Goal: Information Seeking & Learning: Learn about a topic

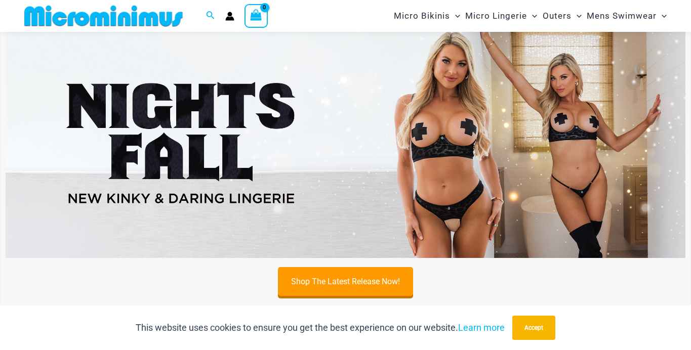
scroll to position [35, 0]
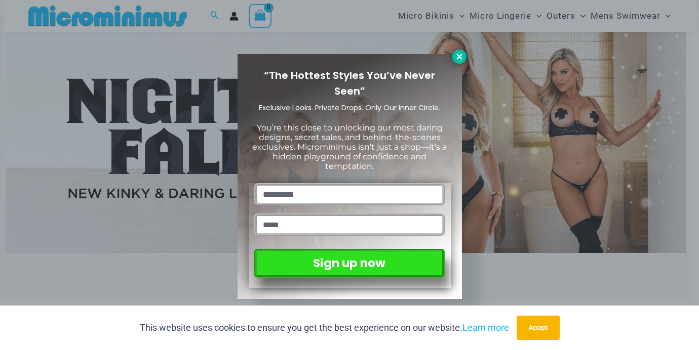
click at [460, 56] on icon at bounding box center [459, 57] width 6 height 6
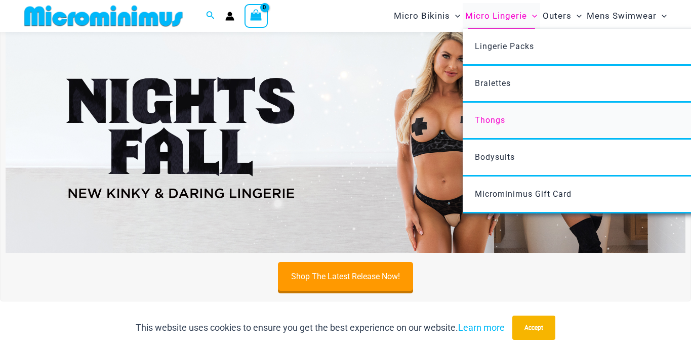
click at [493, 120] on span "Thongs" at bounding box center [490, 120] width 30 height 10
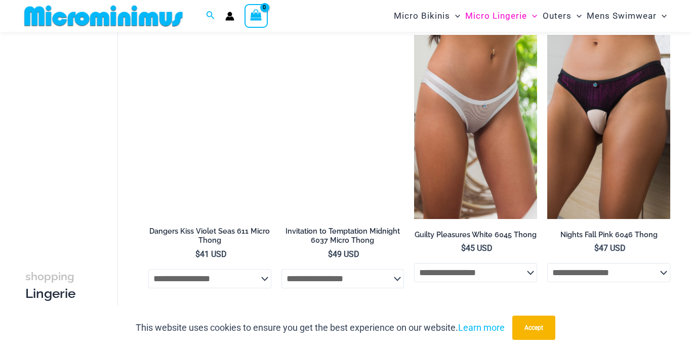
scroll to position [672, 0]
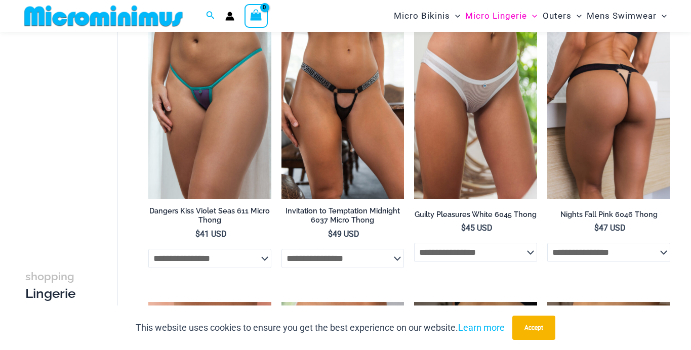
click at [600, 214] on h2 "Nights Fall Pink 6046 Thong" at bounding box center [608, 215] width 123 height 10
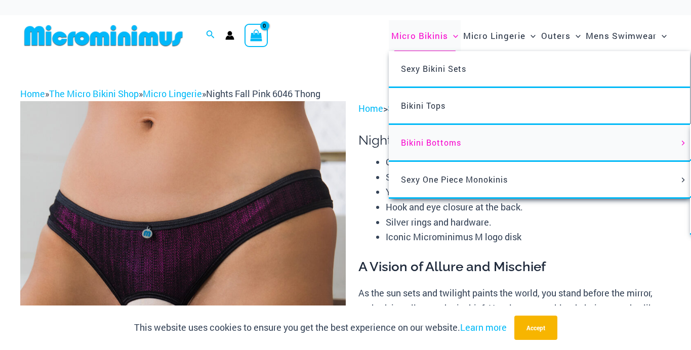
click at [419, 141] on span "Bikini Bottoms" at bounding box center [431, 142] width 60 height 11
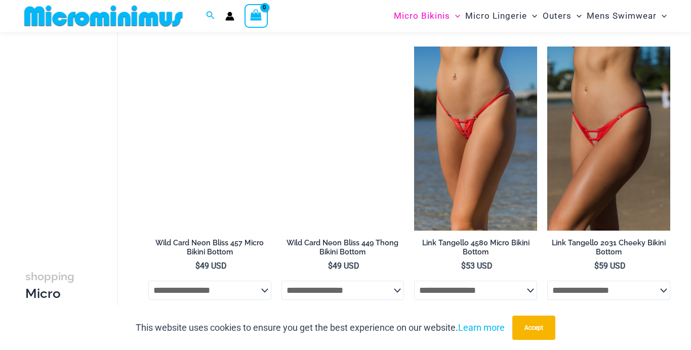
scroll to position [536, 0]
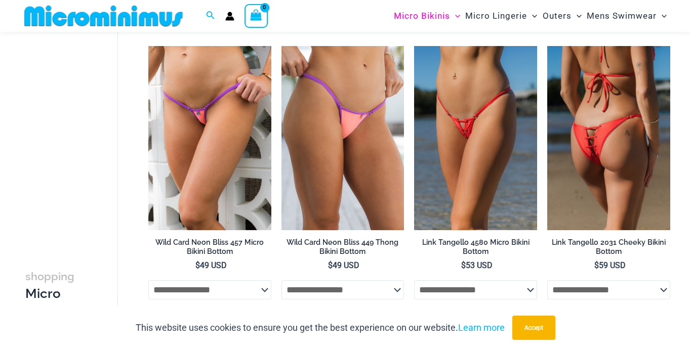
click at [606, 127] on img at bounding box center [608, 138] width 123 height 184
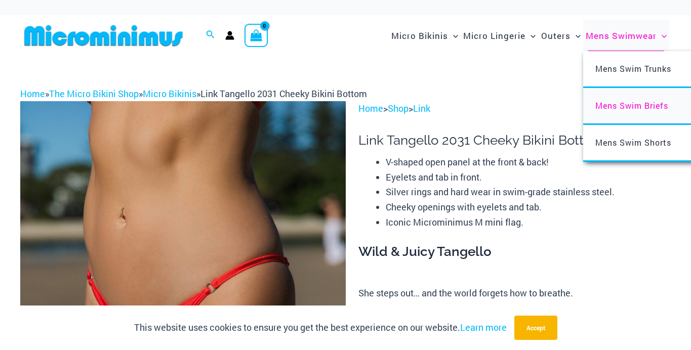
click at [614, 105] on span "Mens Swim Briefs" at bounding box center [631, 105] width 73 height 11
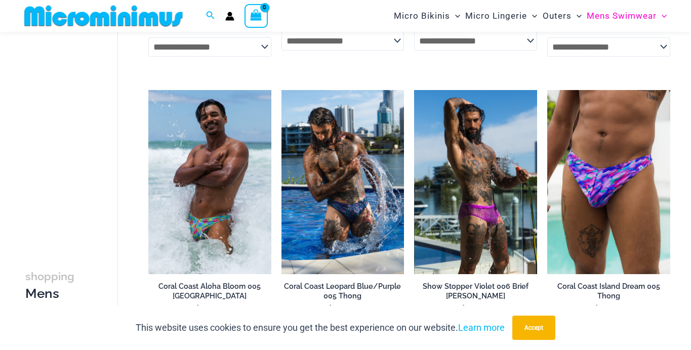
scroll to position [313, 0]
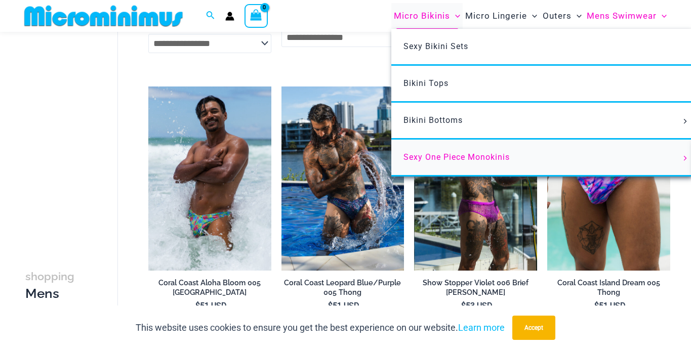
click at [426, 156] on span "Sexy One Piece Monokinis" at bounding box center [456, 157] width 106 height 10
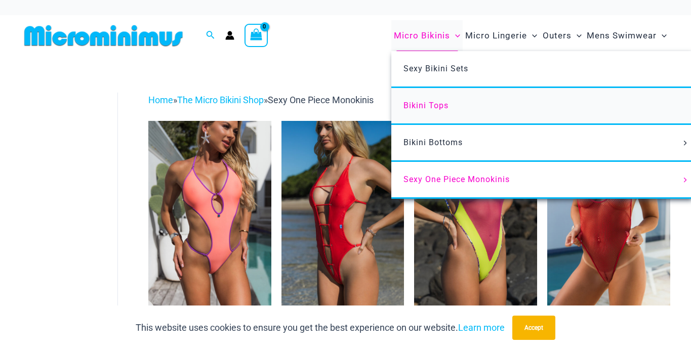
click at [434, 105] on span "Bikini Tops" at bounding box center [425, 106] width 45 height 10
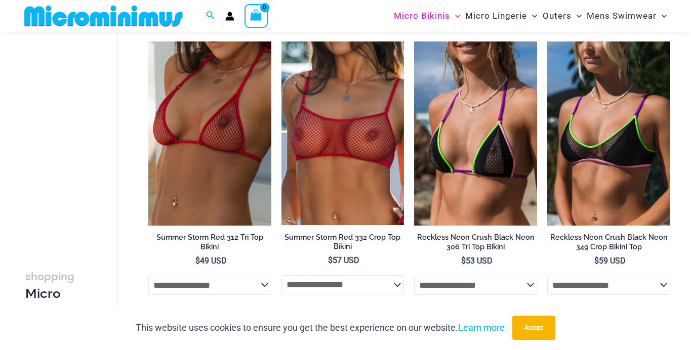
scroll to position [647, 0]
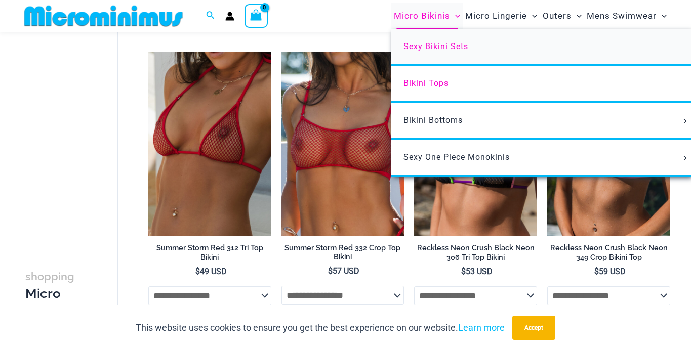
click at [433, 44] on span "Sexy Bikini Sets" at bounding box center [435, 47] width 65 height 10
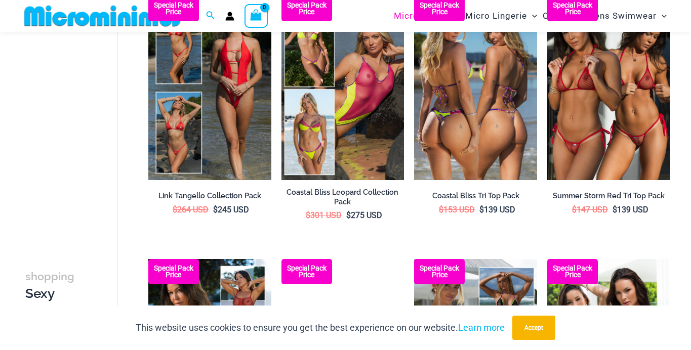
scroll to position [376, 0]
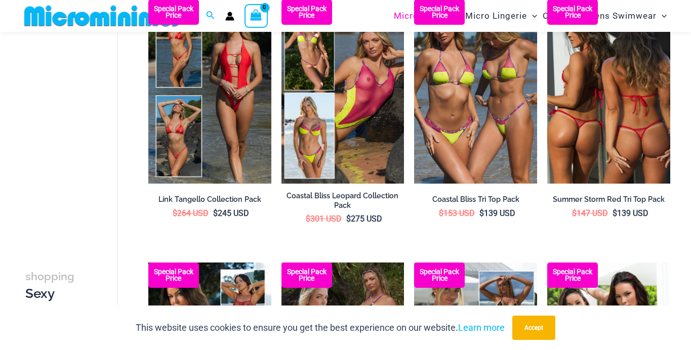
click at [607, 131] on img at bounding box center [608, 91] width 123 height 184
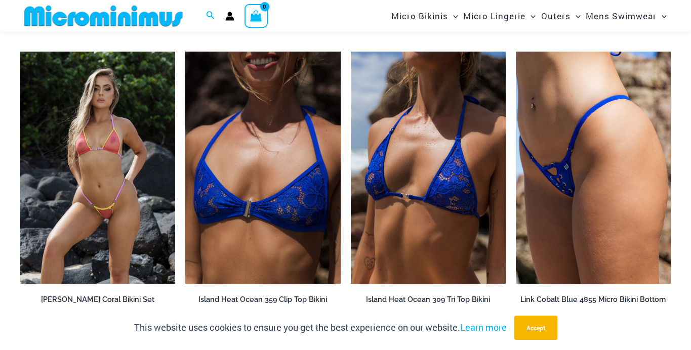
scroll to position [3177, 0]
